Goal: Task Accomplishment & Management: Complete application form

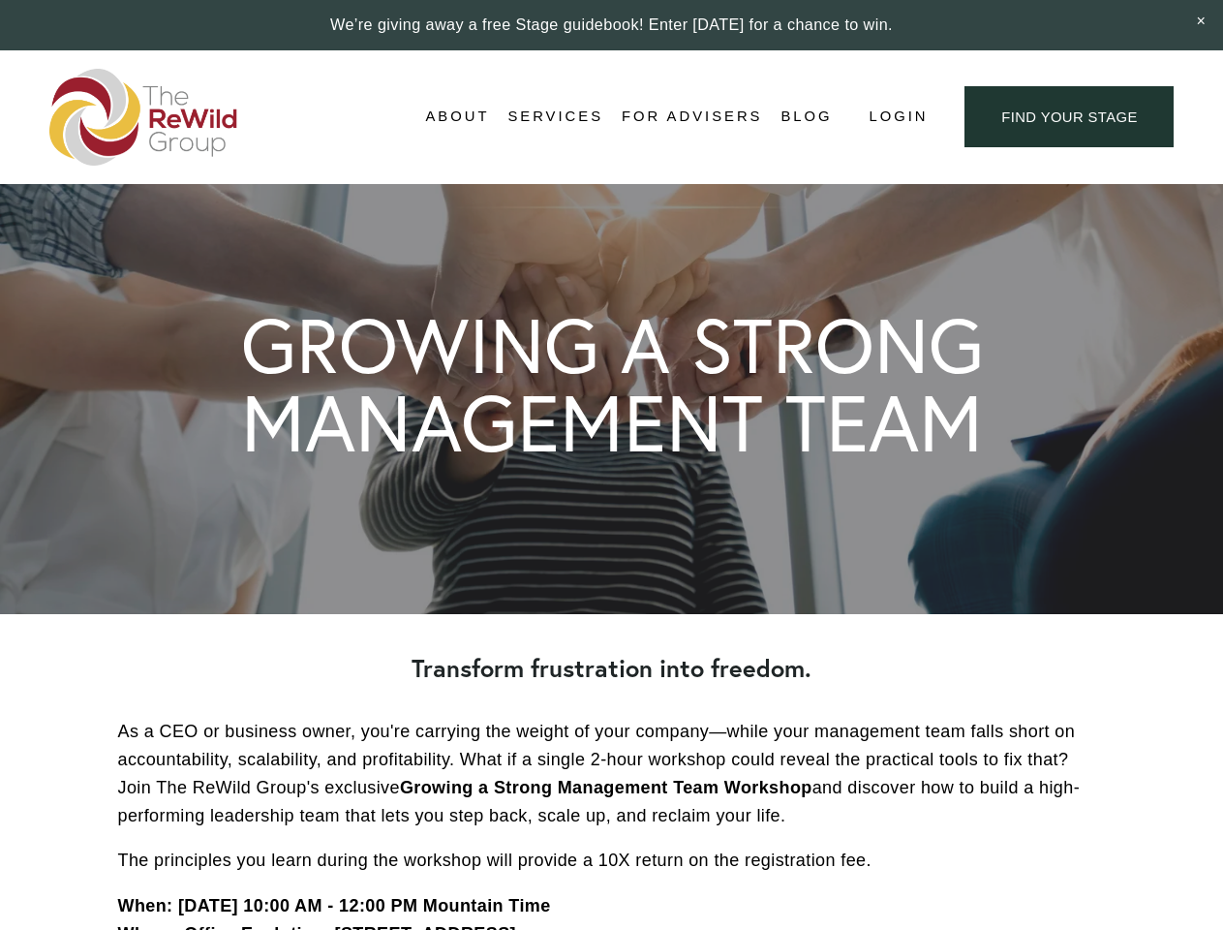
click at [897, 117] on span "Login" at bounding box center [898, 117] width 59 height 26
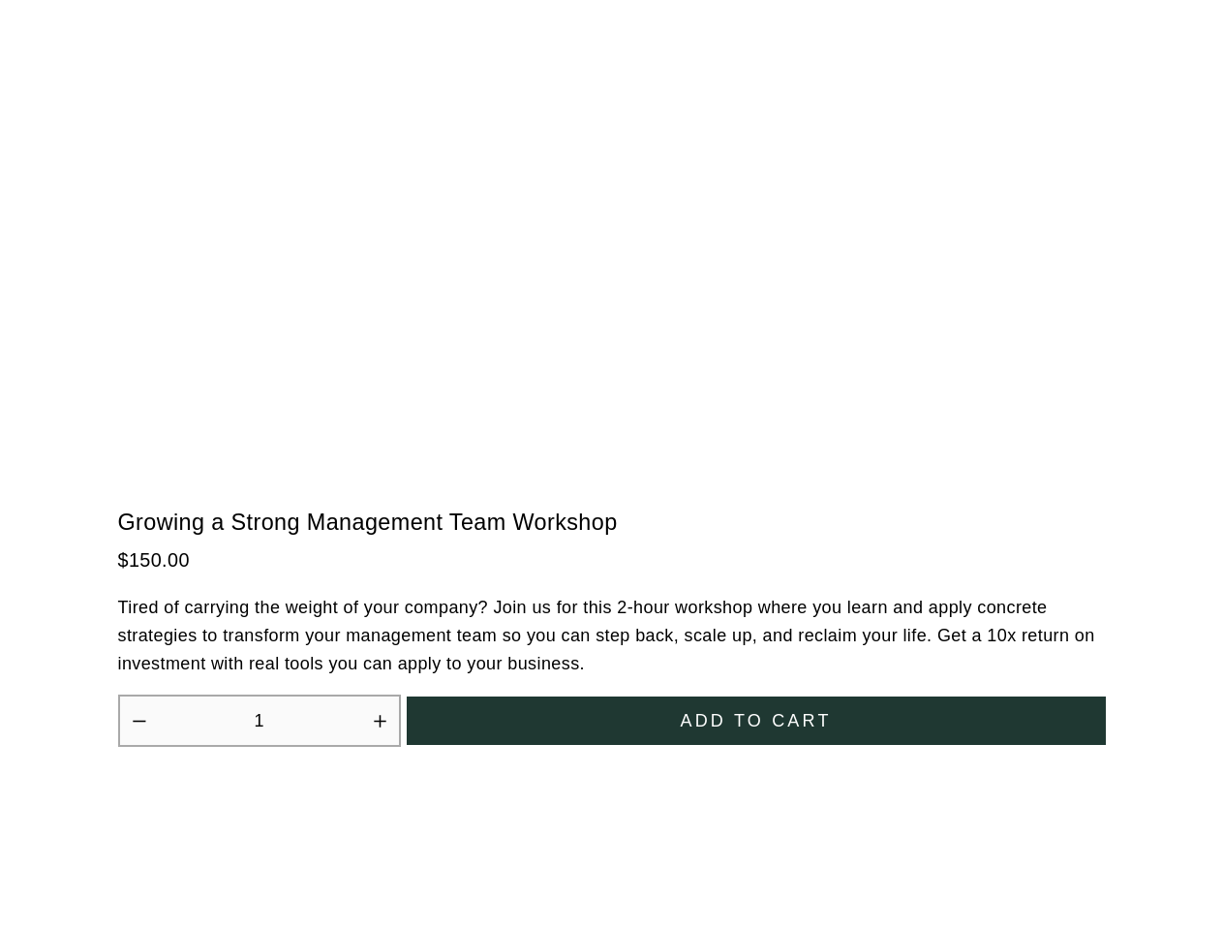
scroll to position [5359, 0]
